Goal: Transaction & Acquisition: Purchase product/service

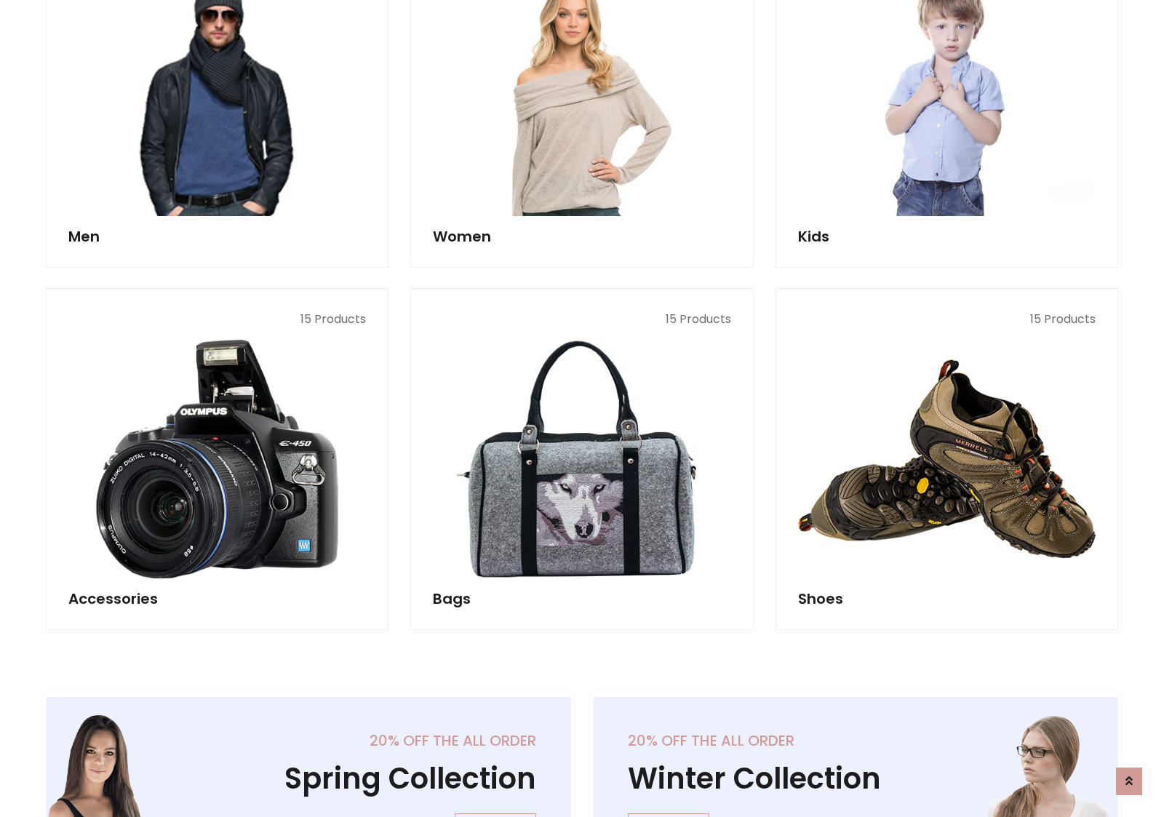
scroll to position [487, 0]
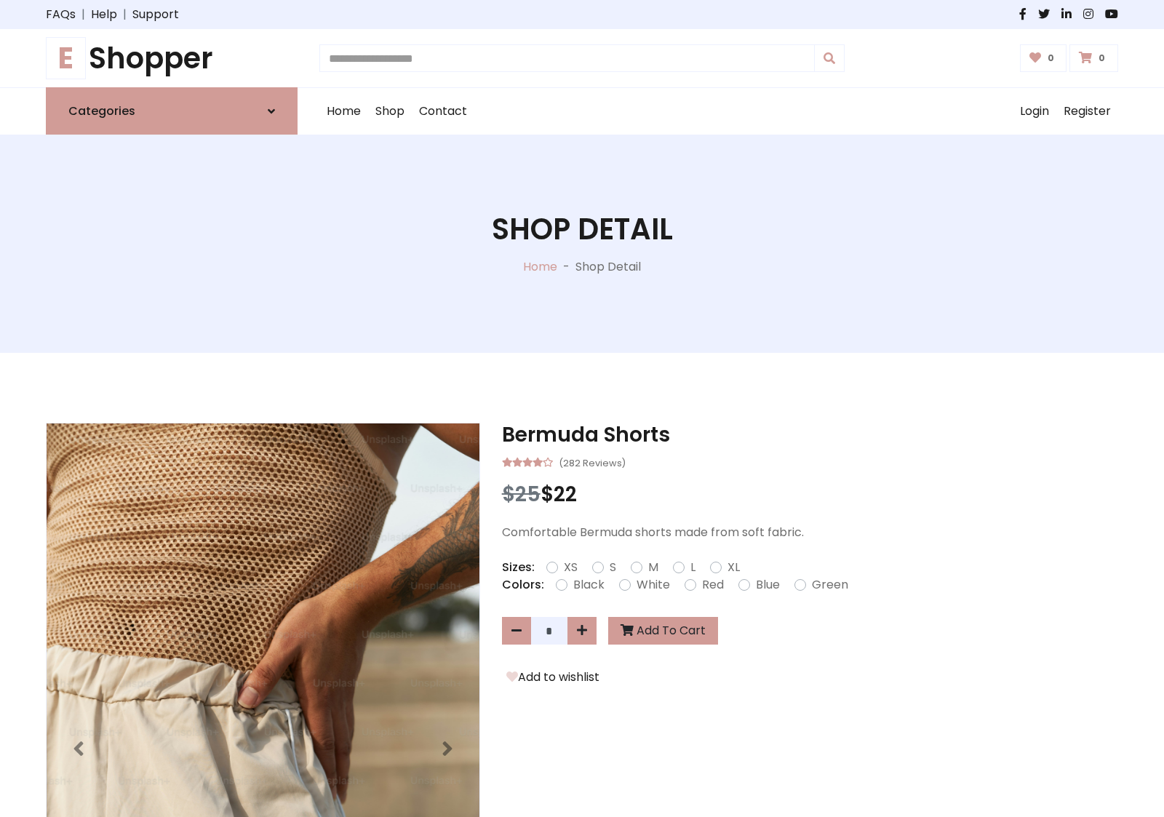
click at [172, 58] on h1 "E Shopper" at bounding box center [172, 58] width 252 height 35
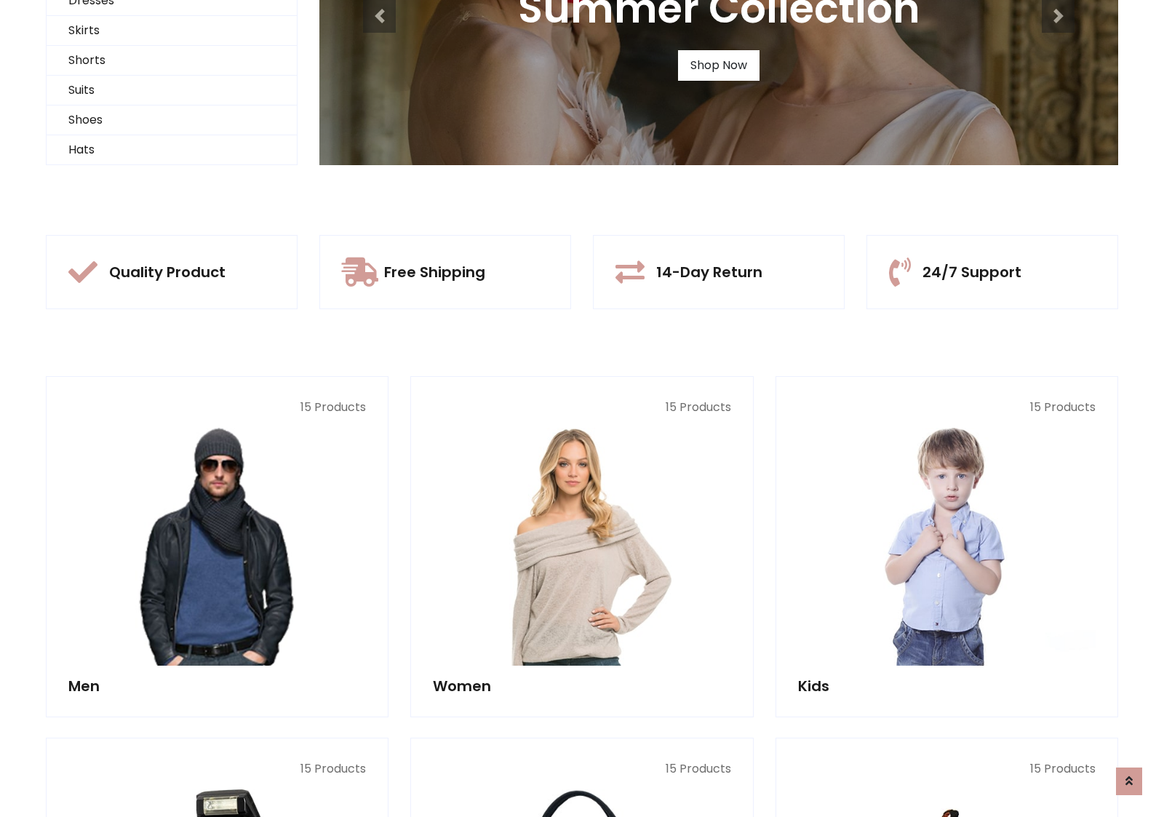
scroll to position [140, 0]
